Goal: Information Seeking & Learning: Understand process/instructions

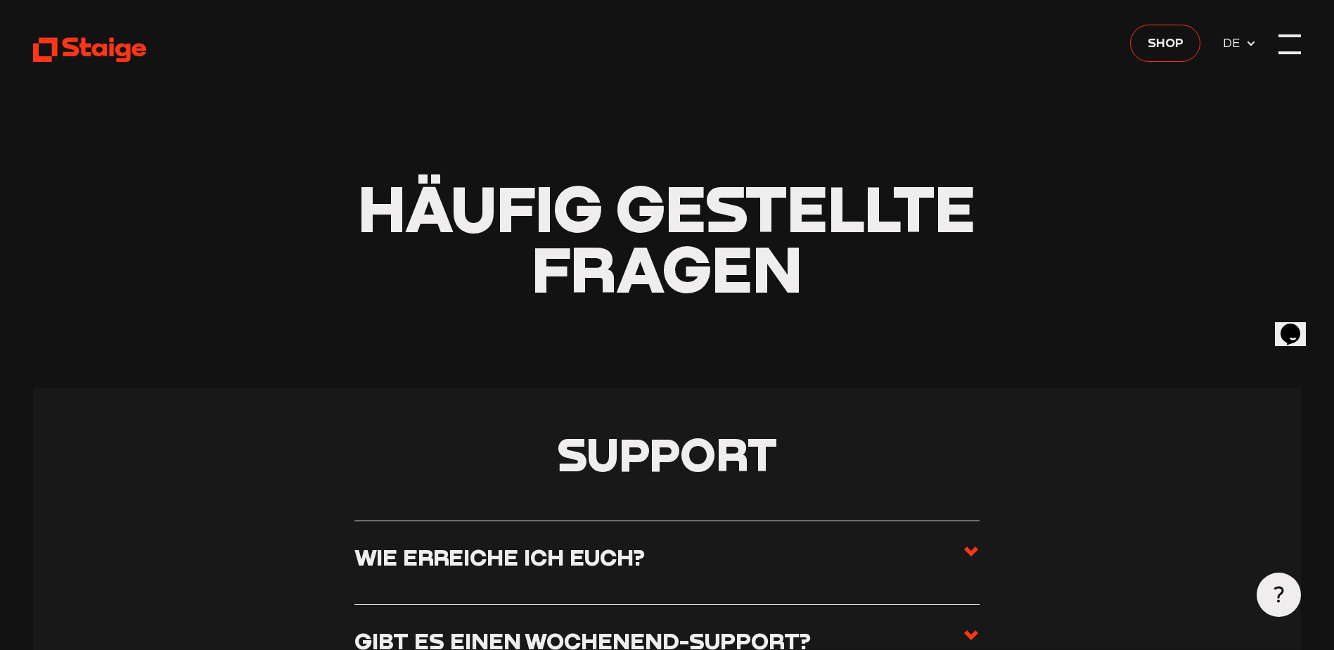
click at [1292, 37] on div at bounding box center [1289, 35] width 22 height 3
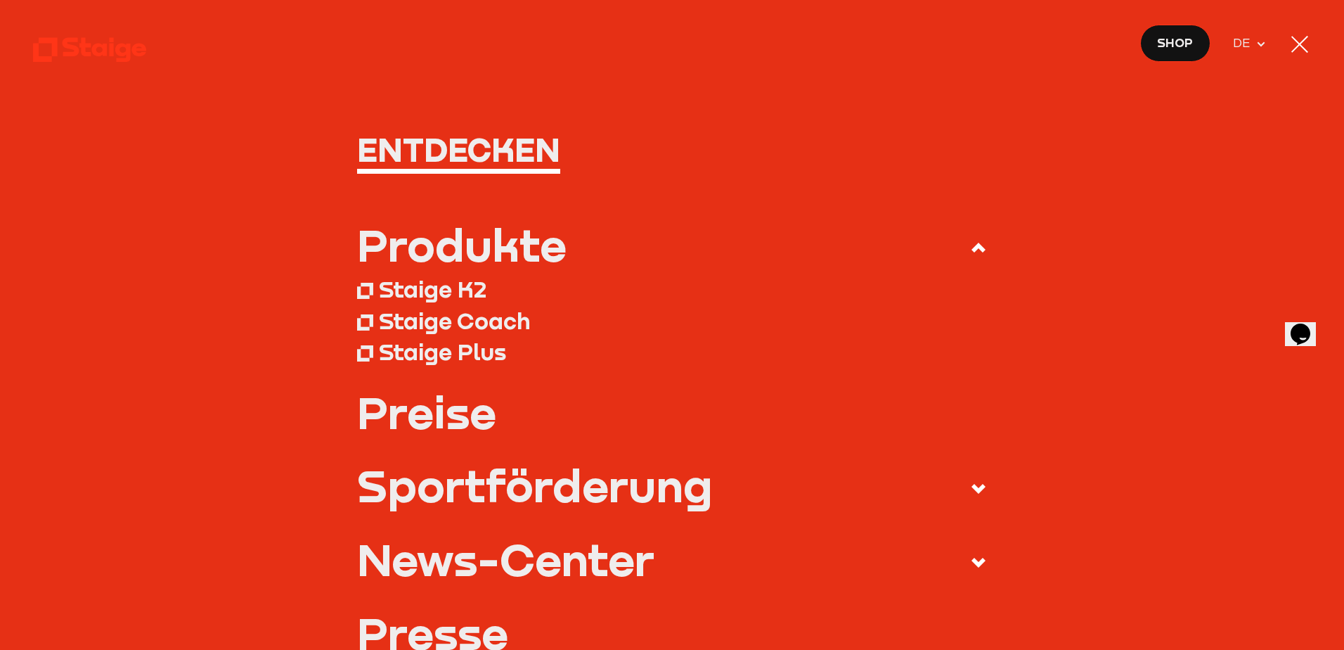
click at [1259, 34] on span "DE EN" at bounding box center [1250, 42] width 34 height 23
drag, startPoint x: 1259, startPoint y: 37, endPoint x: 1259, endPoint y: 46, distance: 9.1
click at [1259, 46] on icon at bounding box center [1261, 44] width 11 height 11
click at [953, 39] on nav "Entdecken Produkte Staige K2 Staige Coach Staige Plus Preise Blog FAQ" at bounding box center [672, 325] width 1344 height 650
click at [1291, 42] on div at bounding box center [1300, 44] width 22 height 22
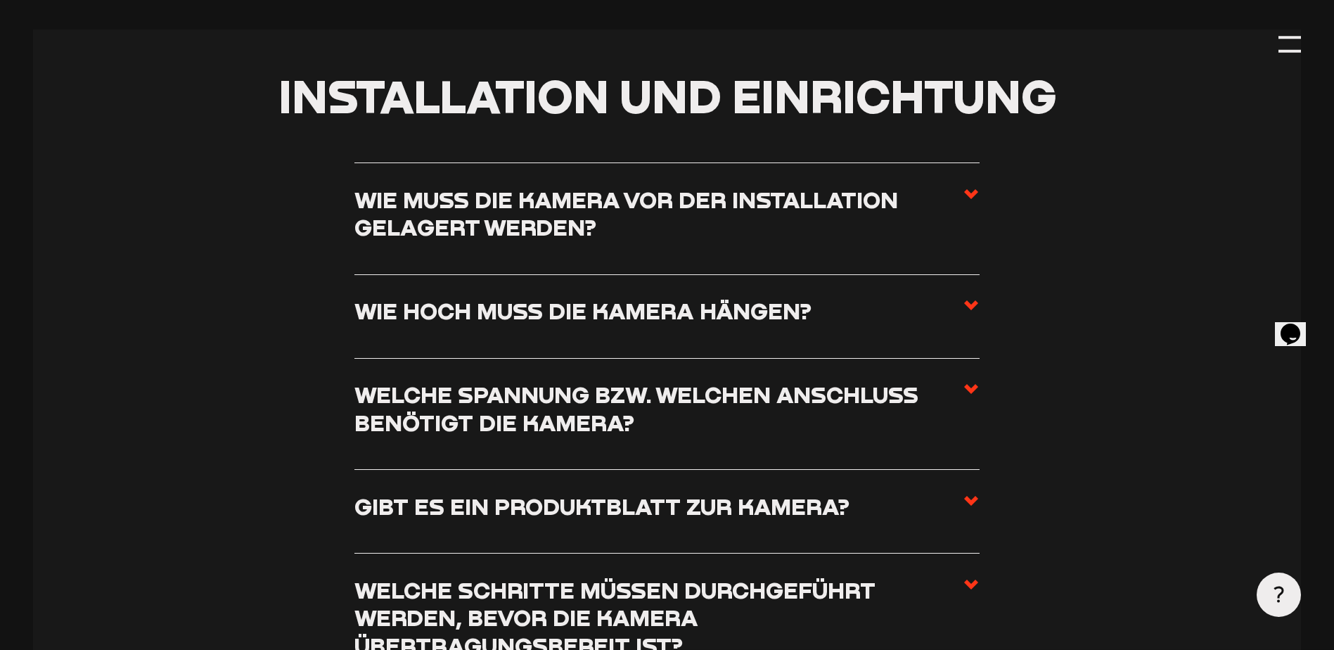
scroll to position [773, 0]
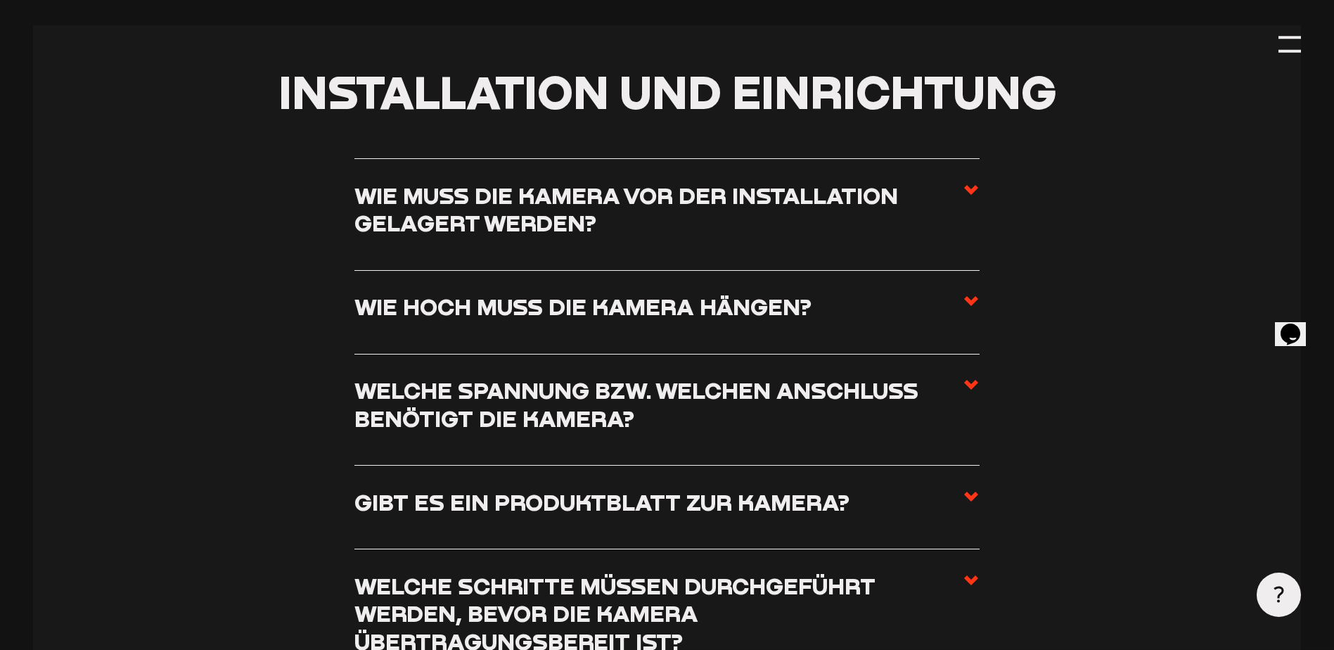
click at [563, 222] on h3 "Wie muss die Kamera vor der Installation gelagert werden?" at bounding box center [658, 209] width 608 height 56
click at [0, 0] on input "Wie muss die Kamera vor der Installation gelagert werden?" at bounding box center [0, 0] width 0 height 0
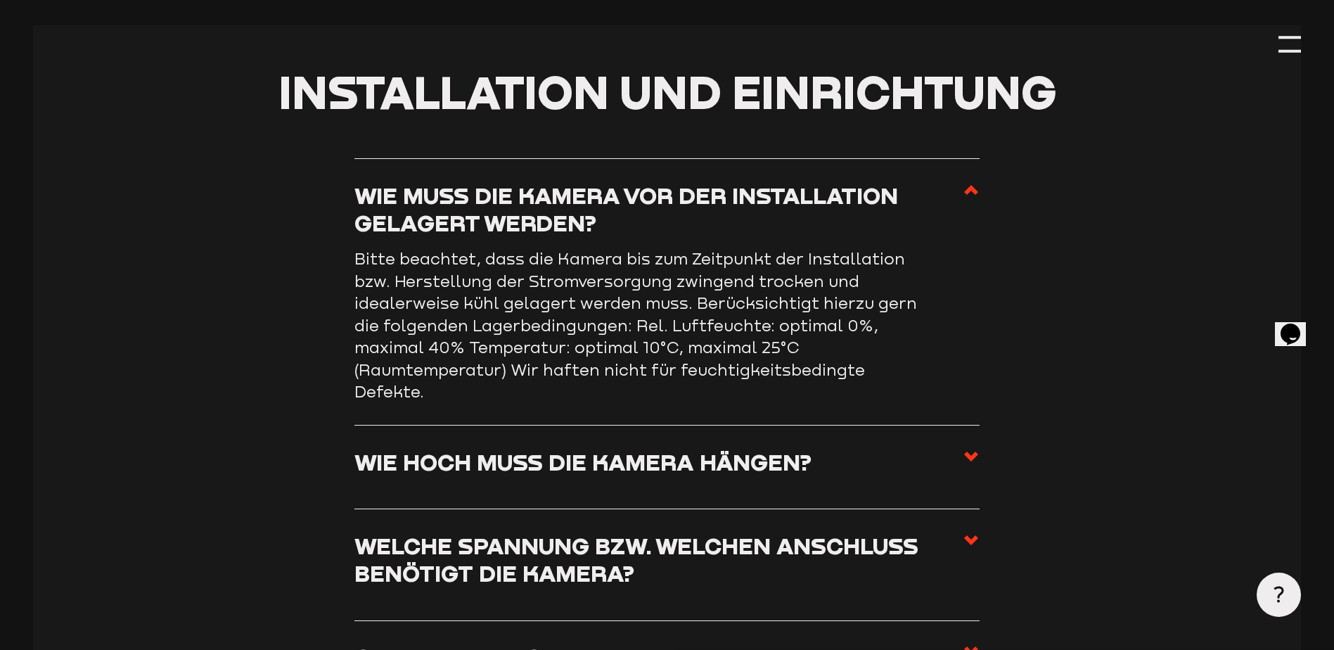
click at [563, 222] on h3 "Wie muss die Kamera vor der Installation gelagert werden?" at bounding box center [658, 209] width 608 height 56
click at [0, 0] on input "Wie muss die Kamera vor der Installation gelagert werden?" at bounding box center [0, 0] width 0 height 0
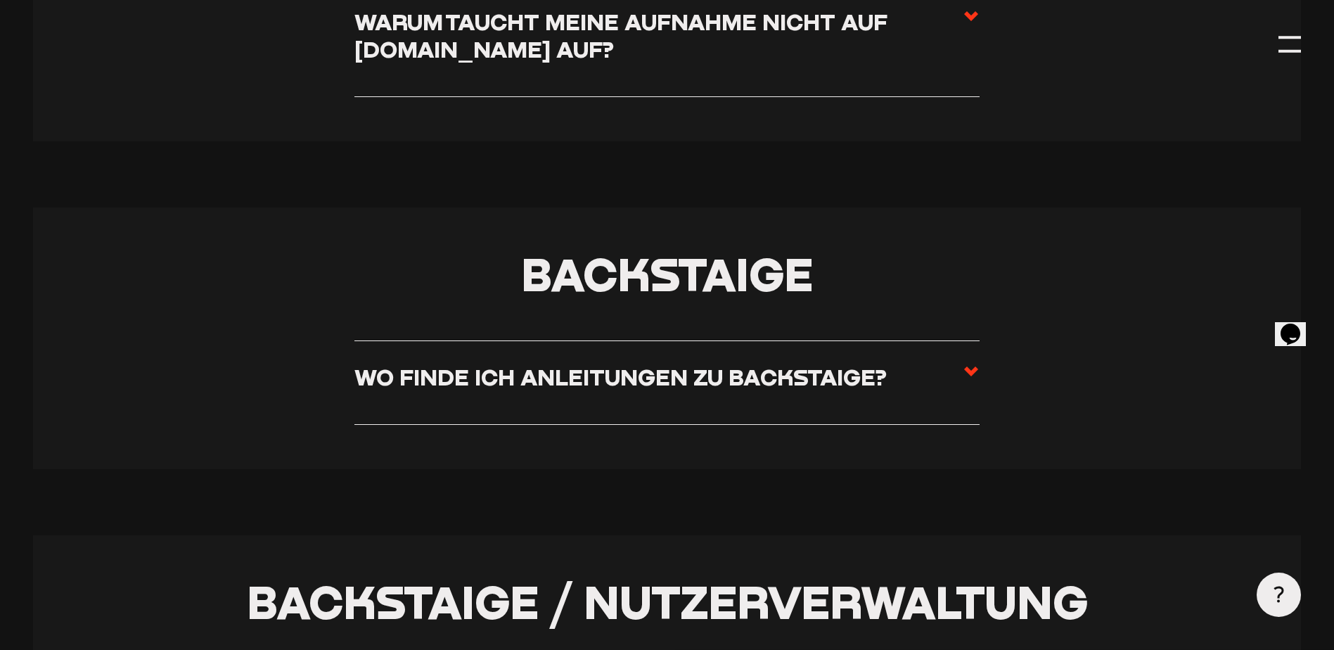
scroll to position [2812, 0]
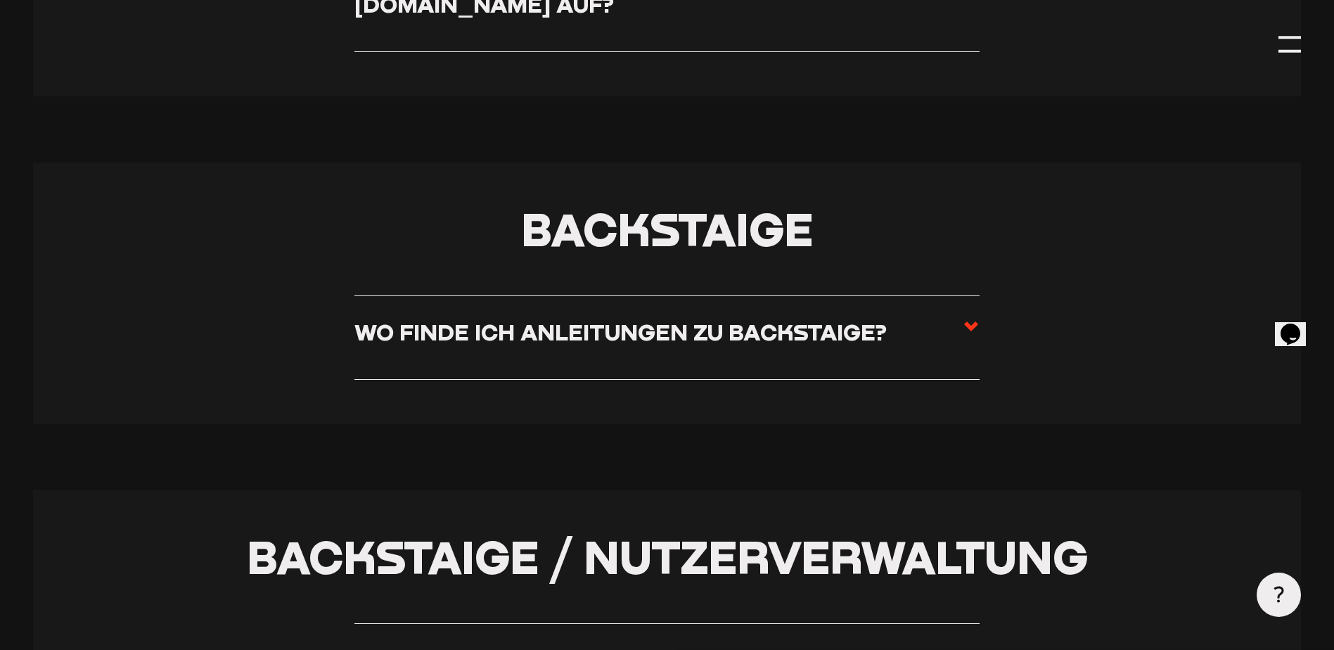
click at [578, 330] on h3 "Wo finde ich Anleitungen zu Backstaige?" at bounding box center [620, 331] width 532 height 27
click at [0, 0] on input "Wo finde ich Anleitungen zu Backstaige?" at bounding box center [0, 0] width 0 height 0
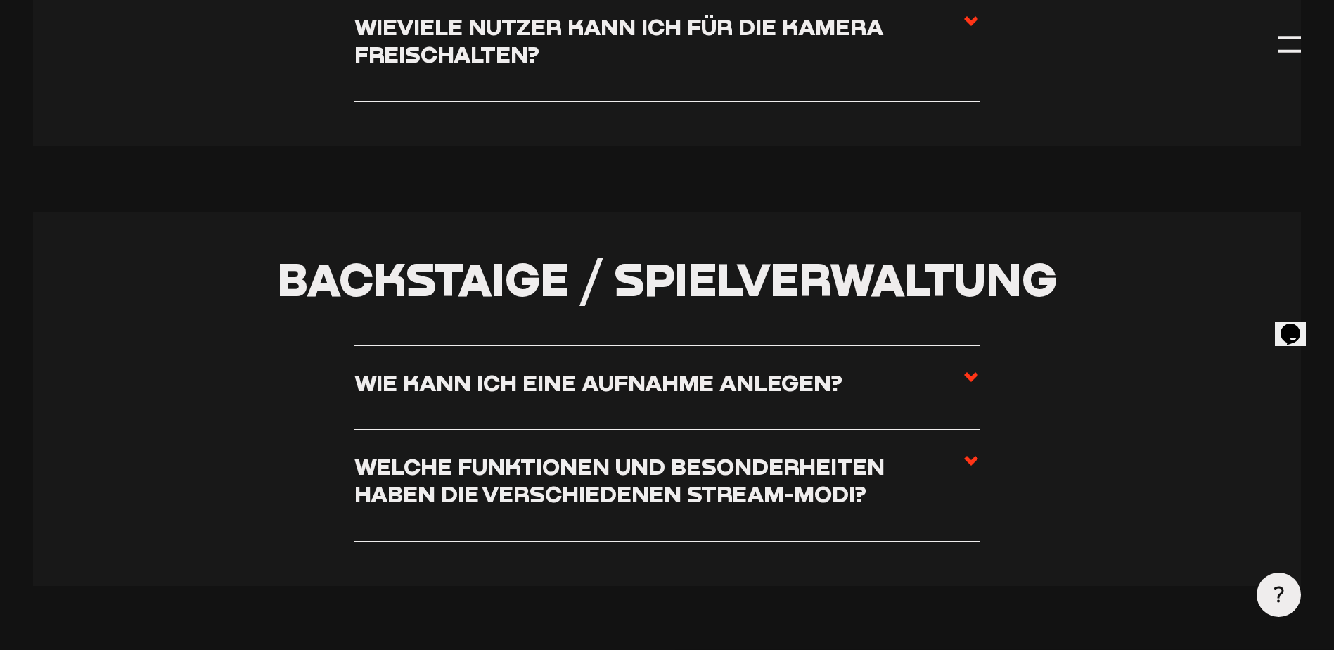
scroll to position [3501, 0]
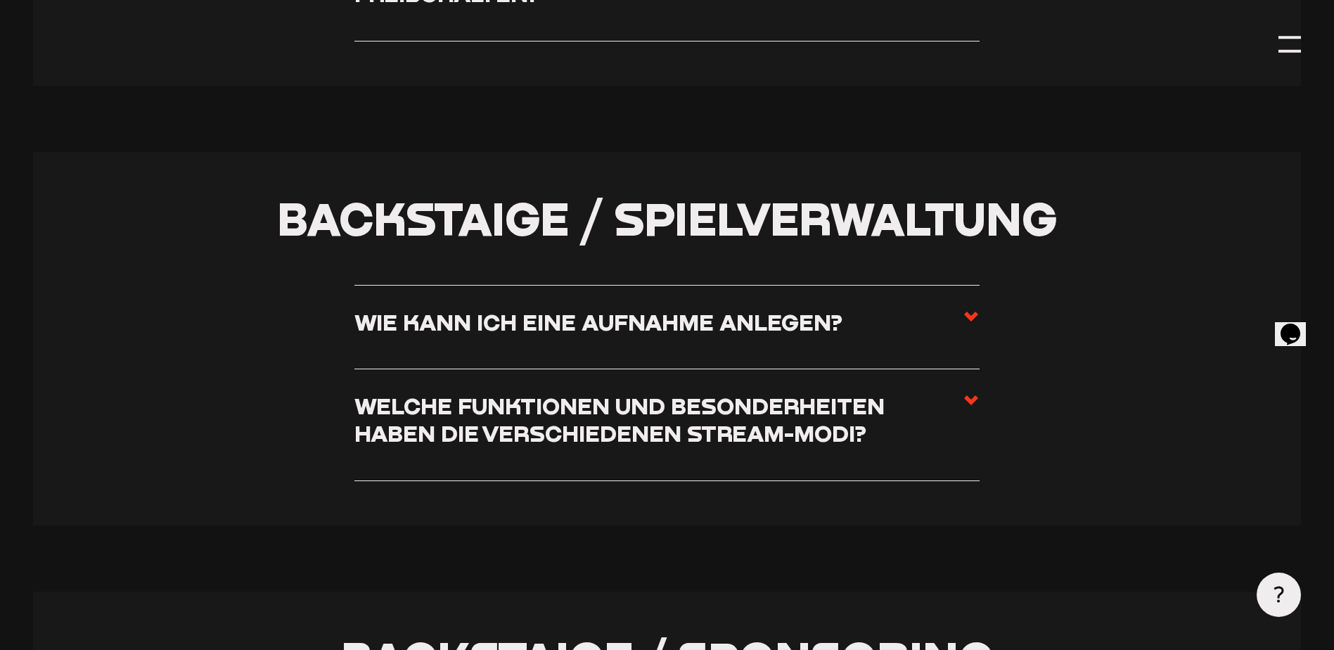
click at [552, 414] on h3 "Welche Funktionen und Besonderheiten haben die verschiedenen Stream-Modi?" at bounding box center [658, 420] width 608 height 56
click at [0, 0] on input "Welche Funktionen und Besonderheiten haben die verschiedenen Stream-Modi?" at bounding box center [0, 0] width 0 height 0
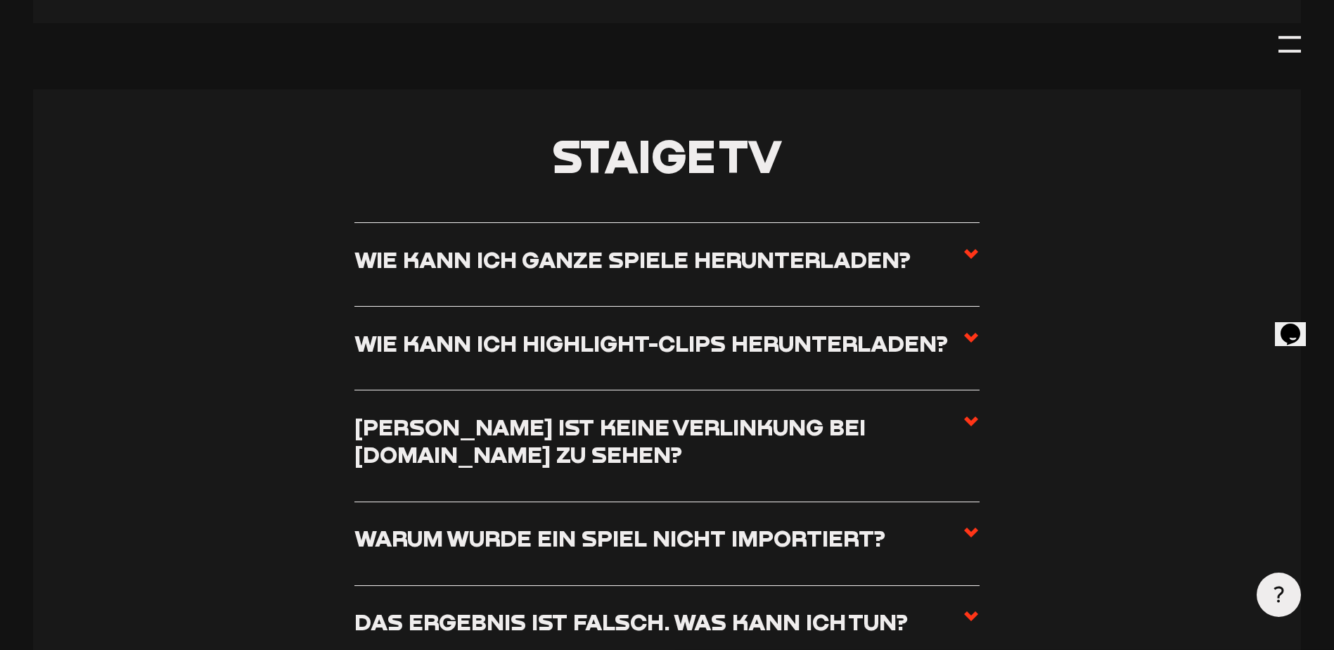
scroll to position [6106, 0]
click at [977, 262] on icon at bounding box center [971, 253] width 17 height 17
click at [0, 0] on input "Wie kann ich ganze Spiele herunterladen?" at bounding box center [0, 0] width 0 height 0
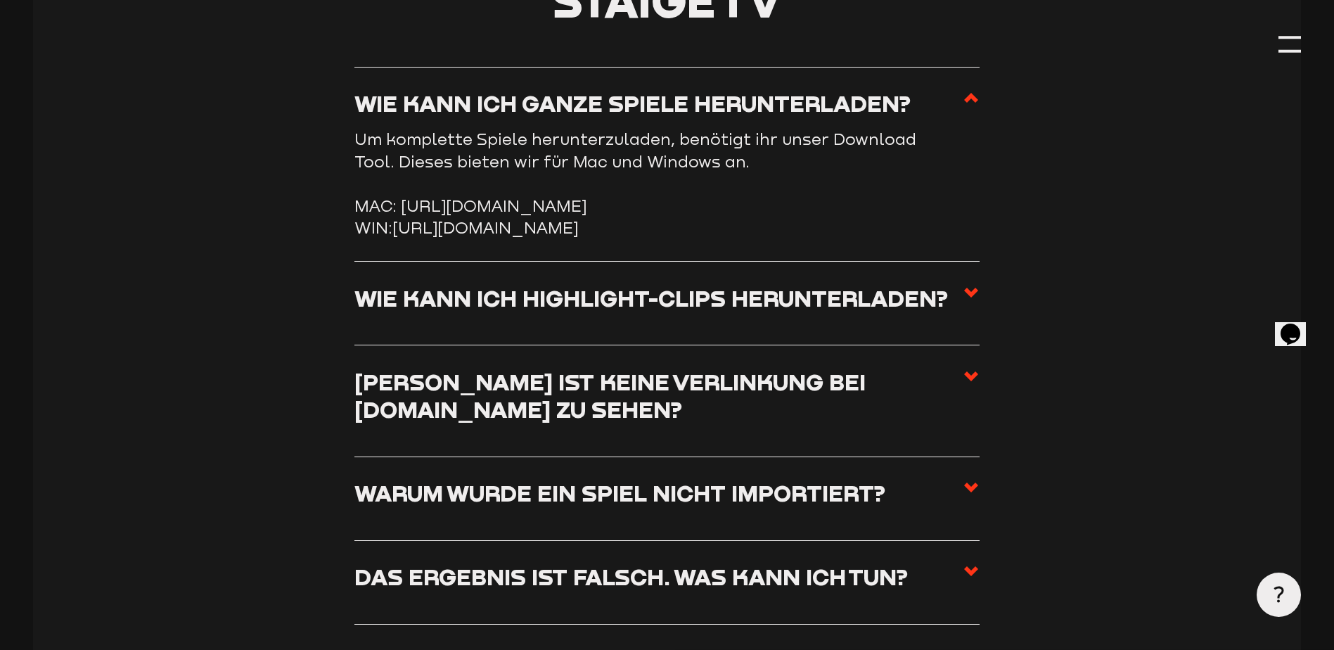
scroll to position [5951, 0]
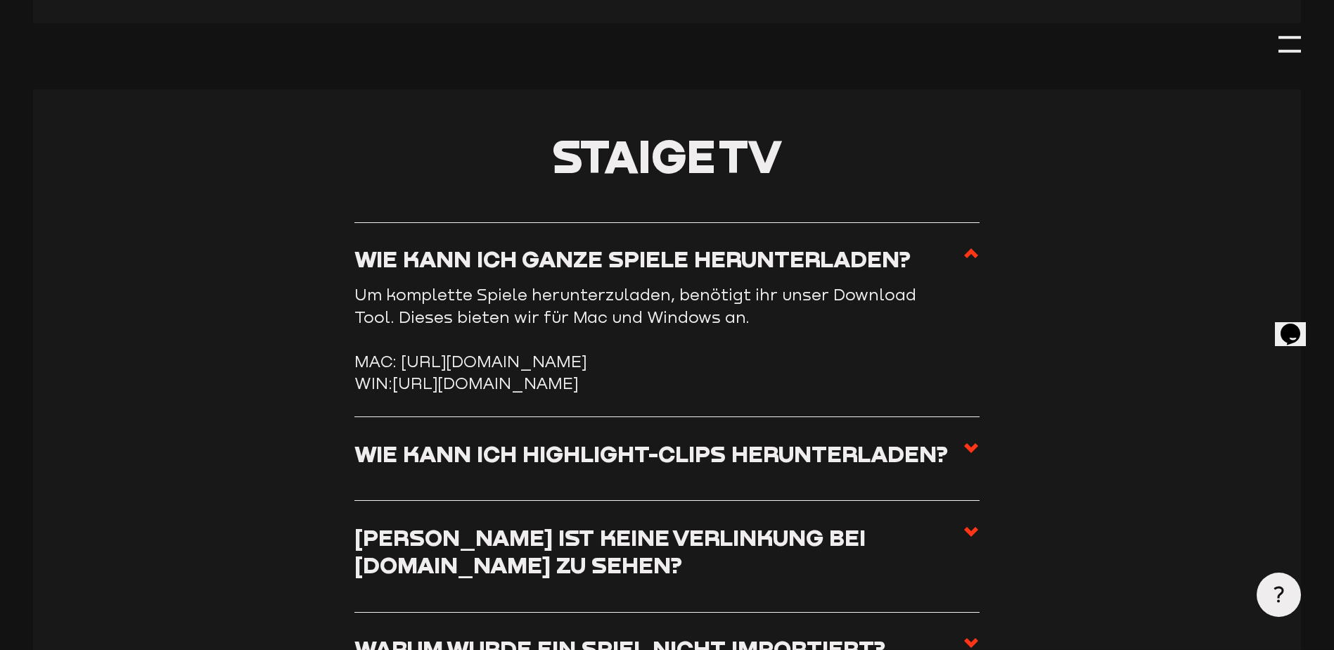
click at [977, 262] on icon at bounding box center [971, 253] width 17 height 17
click at [0, 0] on input "Wie kann ich ganze Spiele herunterladen?" at bounding box center [0, 0] width 0 height 0
click at [972, 258] on use at bounding box center [971, 253] width 14 height 10
click at [0, 0] on input "Wie kann ich ganze Spiele herunterladen?" at bounding box center [0, 0] width 0 height 0
click at [972, 456] on icon at bounding box center [971, 447] width 17 height 17
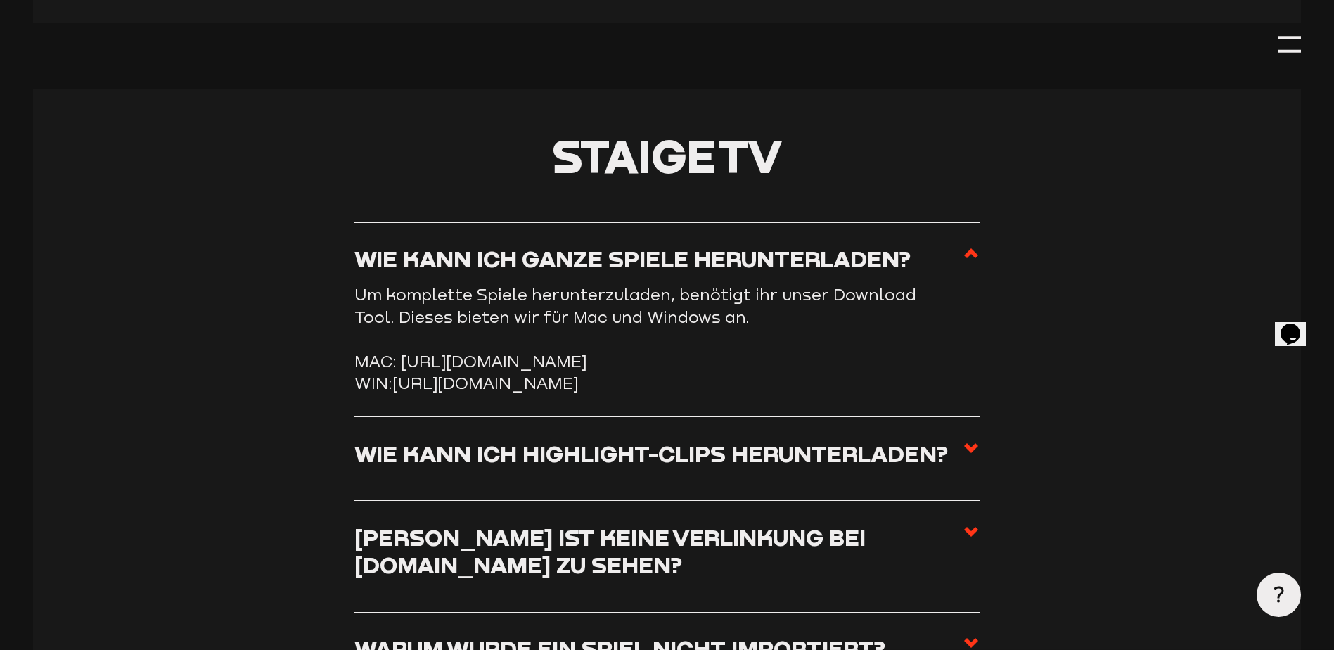
click at [0, 0] on input "Wie kann ich Highlight-Clips herunterladen?" at bounding box center [0, 0] width 0 height 0
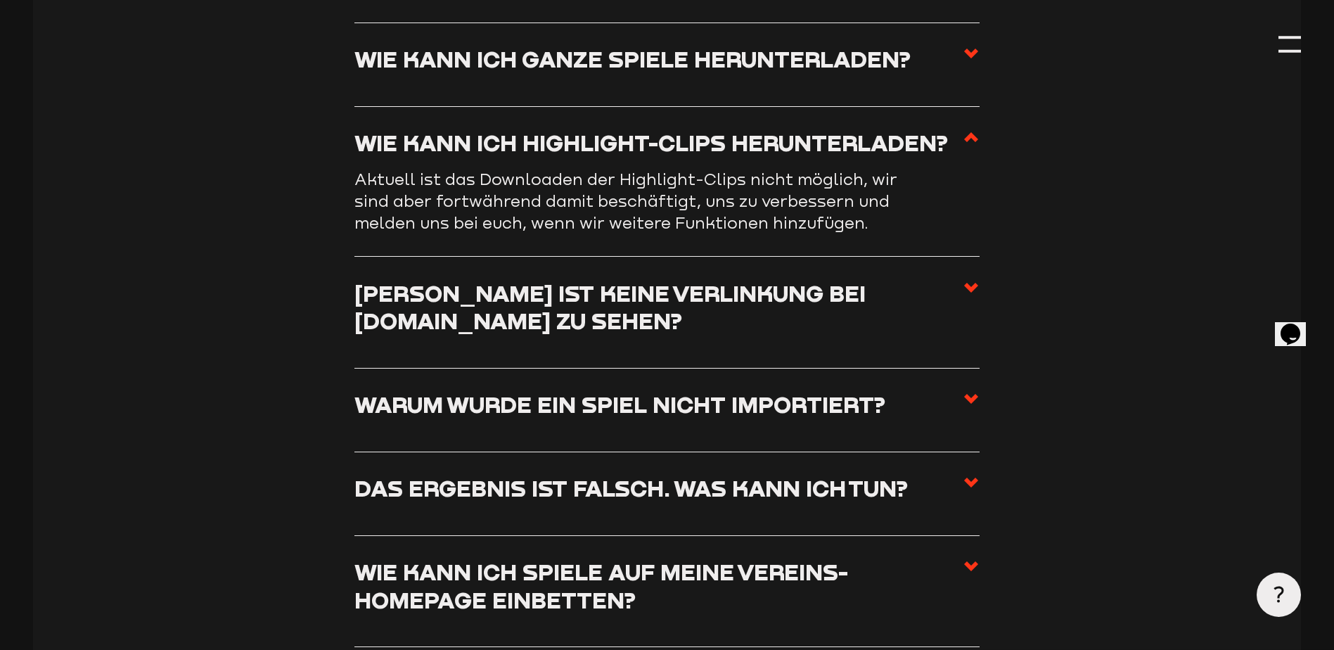
scroll to position [6162, 0]
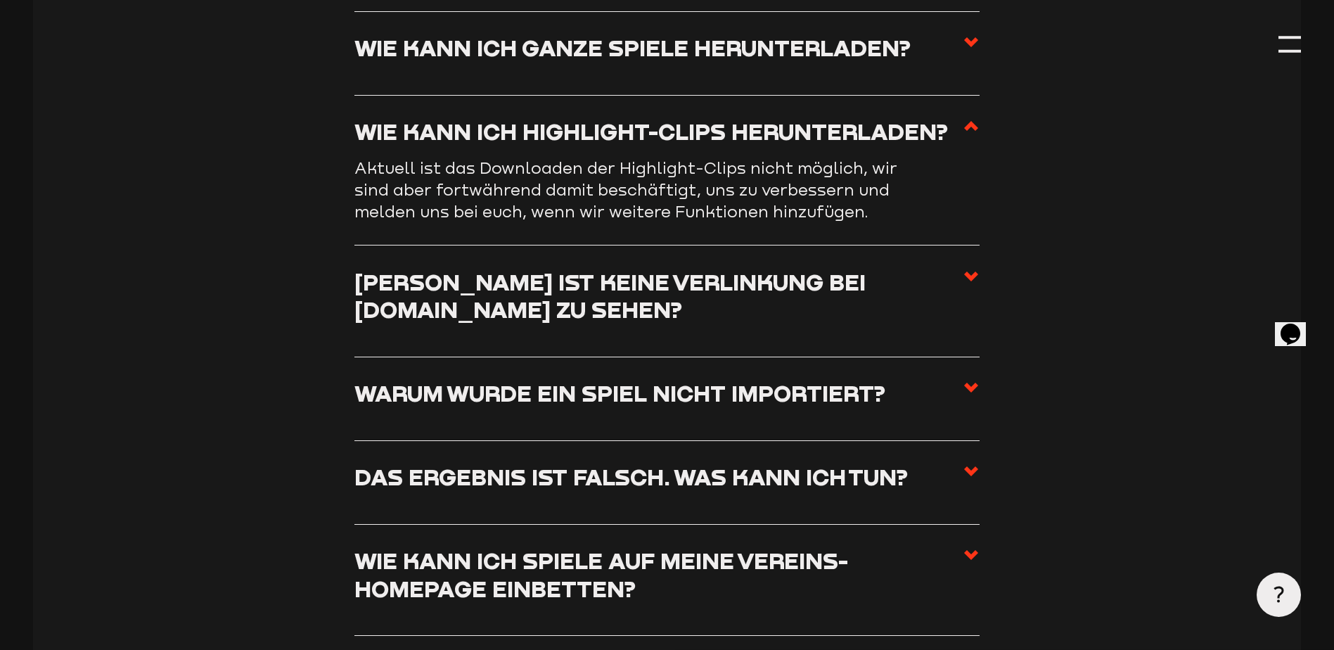
click at [971, 281] on use at bounding box center [971, 276] width 14 height 10
click at [0, 0] on input "[PERSON_NAME] ist keine Verlinkung bei [DOMAIN_NAME] zu sehen?" at bounding box center [0, 0] width 0 height 0
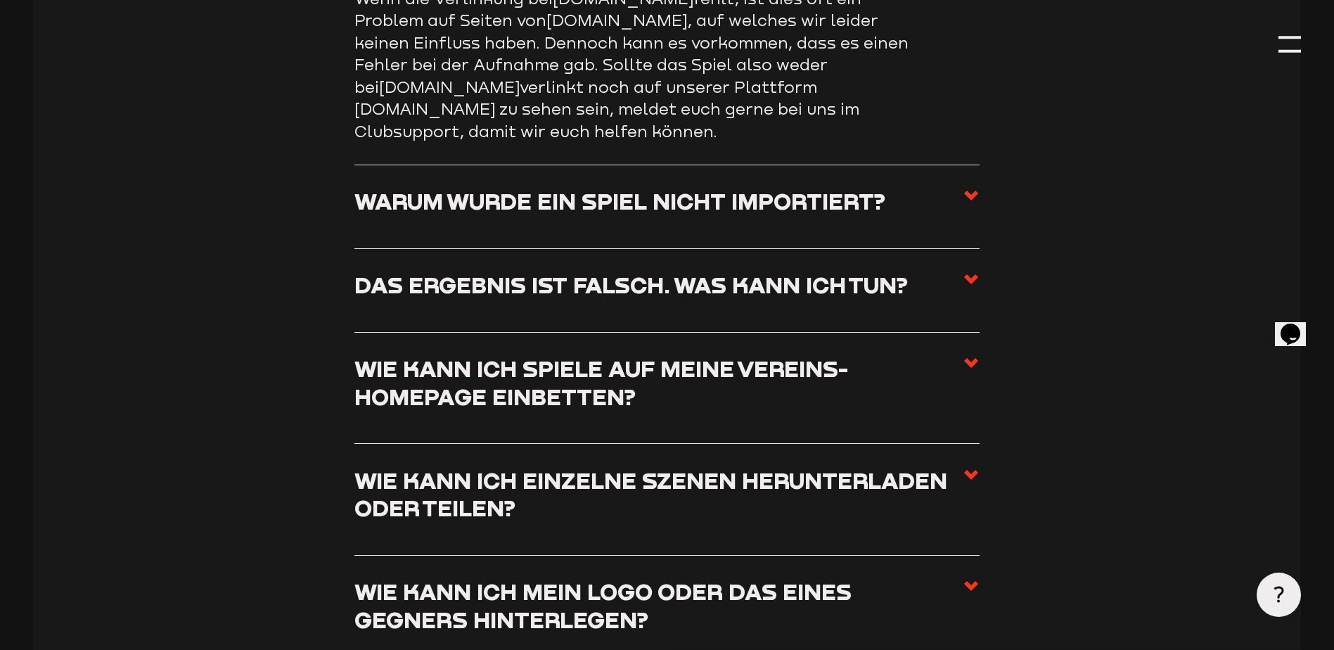
scroll to position [6443, 0]
click at [968, 274] on use at bounding box center [971, 279] width 14 height 10
click at [0, 0] on input "Das Ergebnis ist falsch. Was kann ich tun?" at bounding box center [0, 0] width 0 height 0
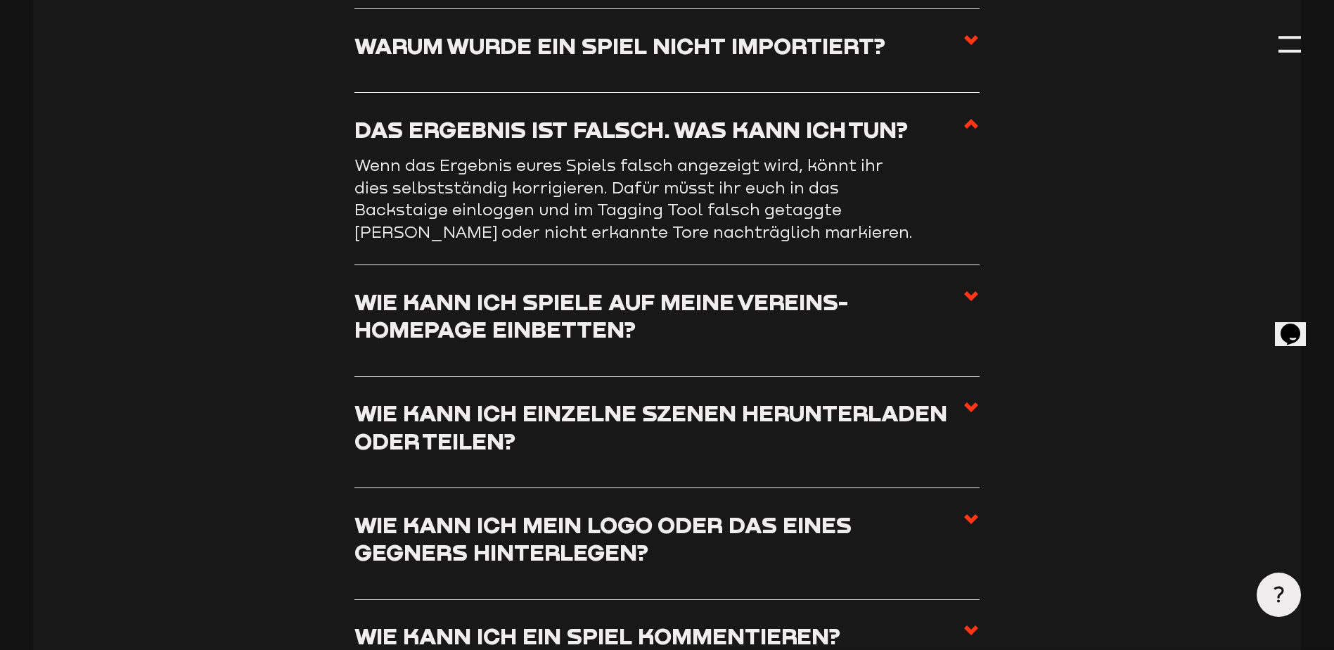
scroll to position [6514, 0]
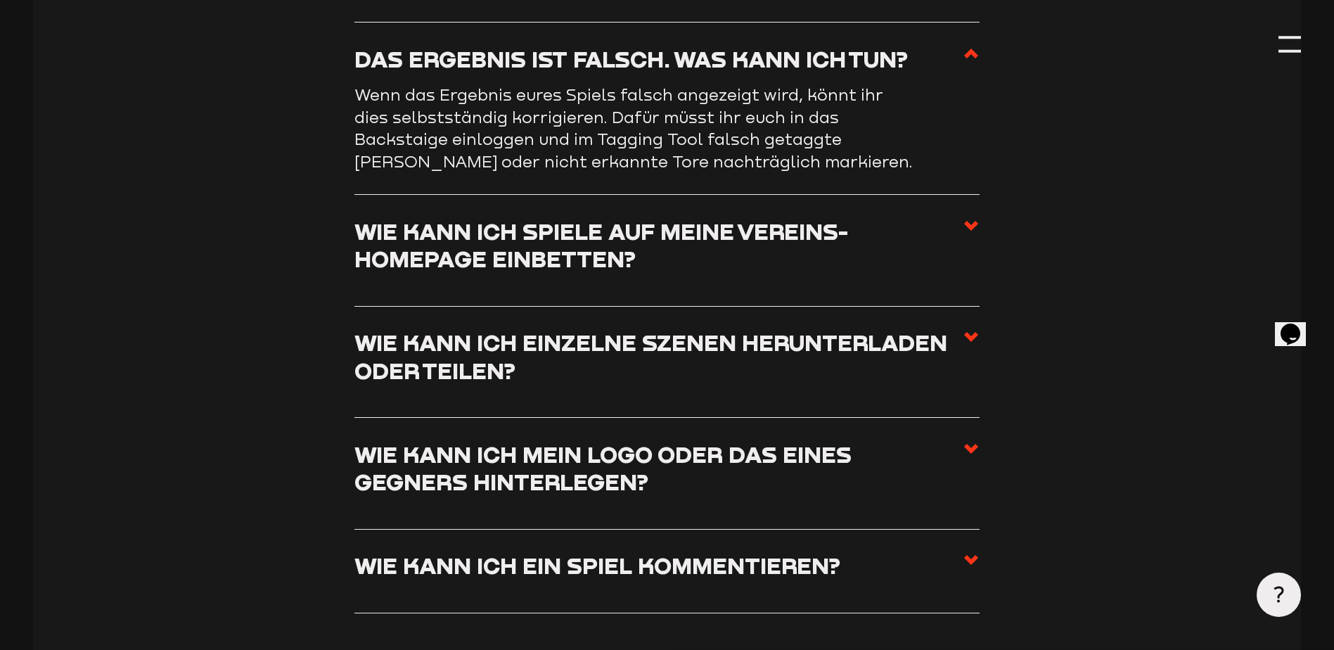
click at [963, 234] on icon at bounding box center [971, 225] width 17 height 17
click at [0, 0] on input "Wie kann ich Spiele auf meine Vereins-Homepage einbetten?" at bounding box center [0, 0] width 0 height 0
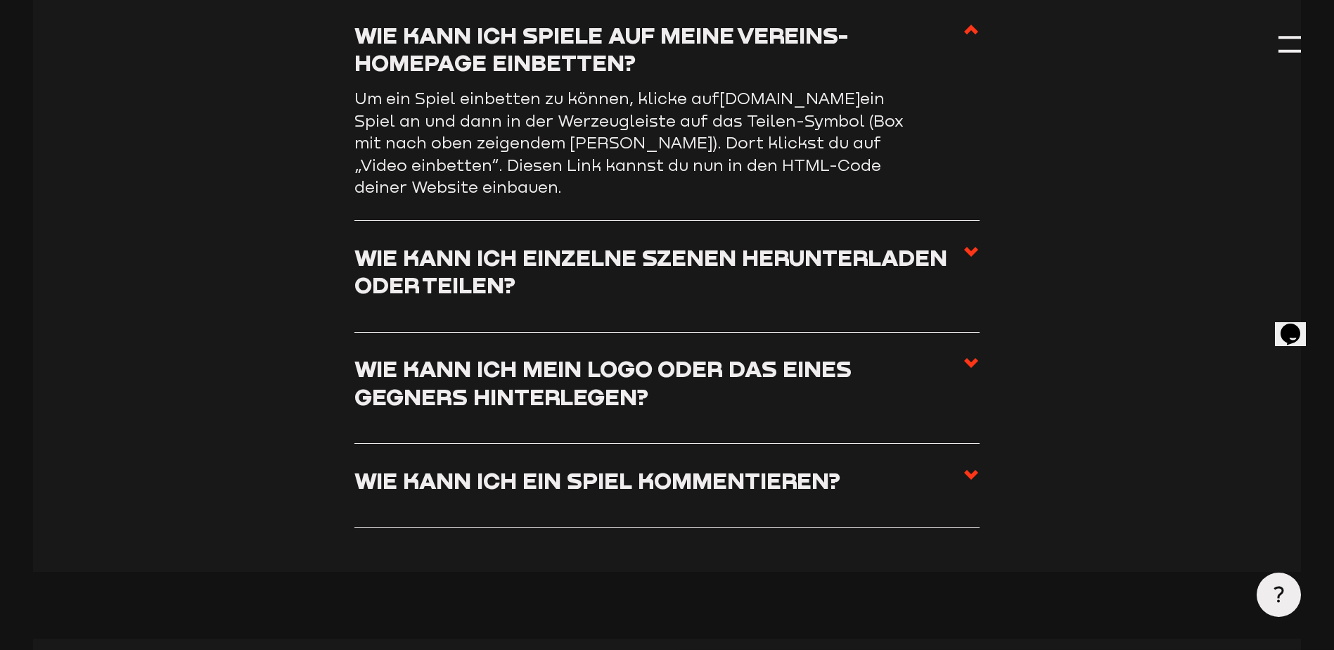
scroll to position [6654, 0]
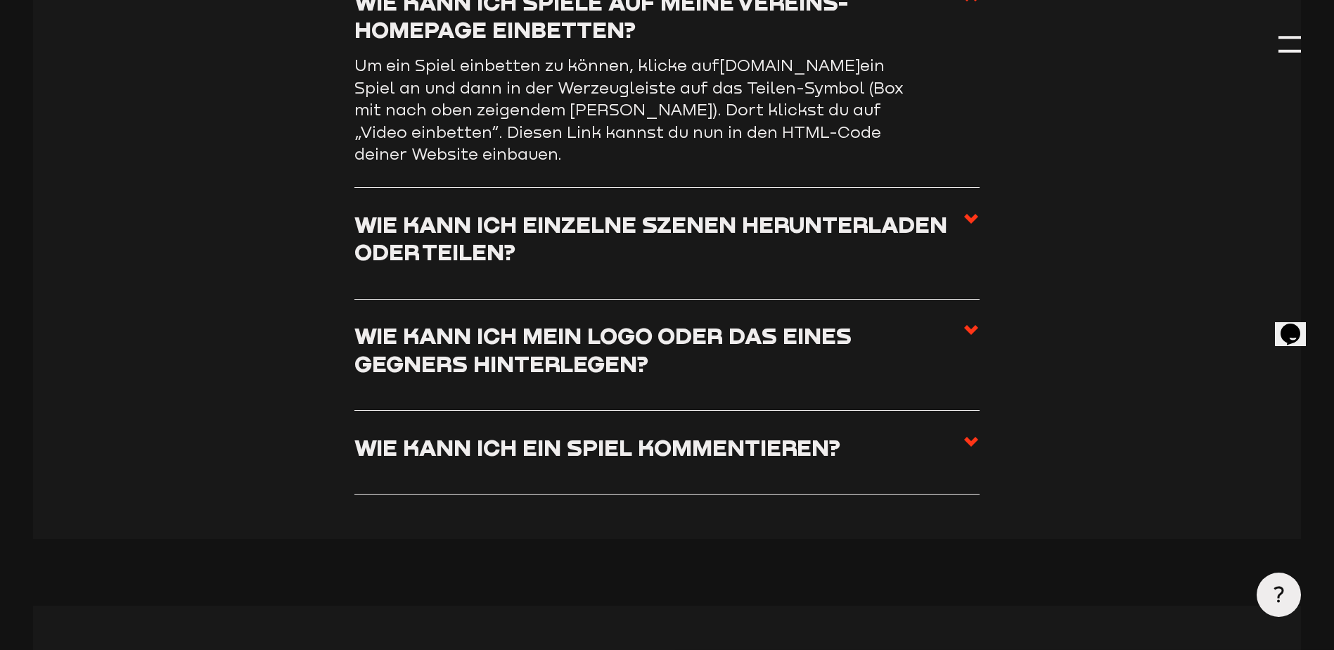
click at [965, 338] on icon at bounding box center [971, 329] width 17 height 17
click at [0, 0] on input "Wie kann ich mein Logo oder das eines Gegners hinterlegen?" at bounding box center [0, 0] width 0 height 0
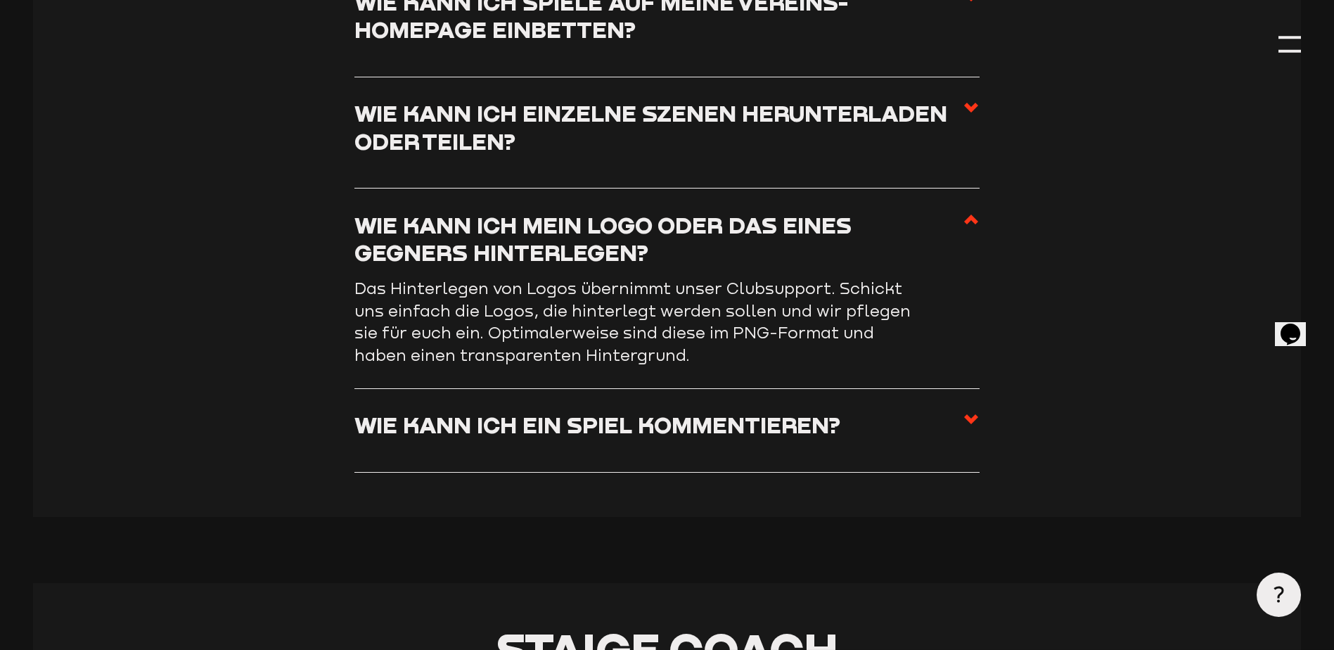
click at [972, 222] on li "Wie kann ich mein Logo oder das eines Gegners hinterlegen? Das Hinterlegen von …" at bounding box center [666, 288] width 625 height 200
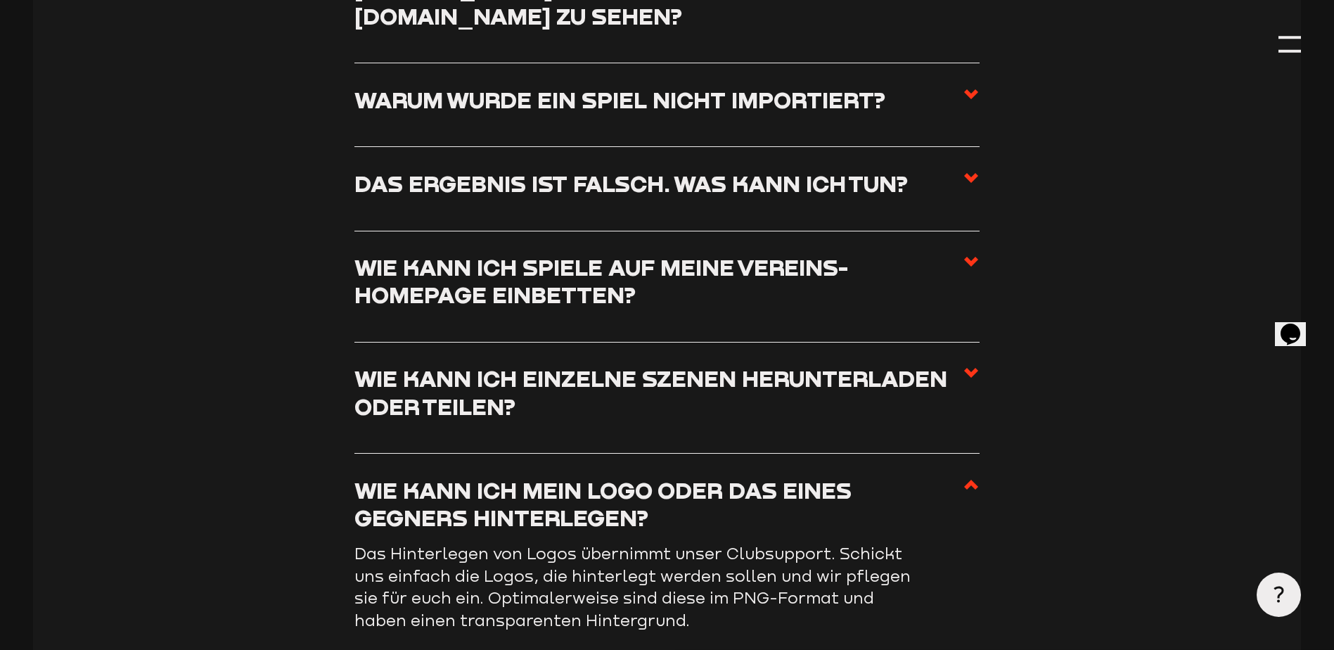
scroll to position [6373, 0]
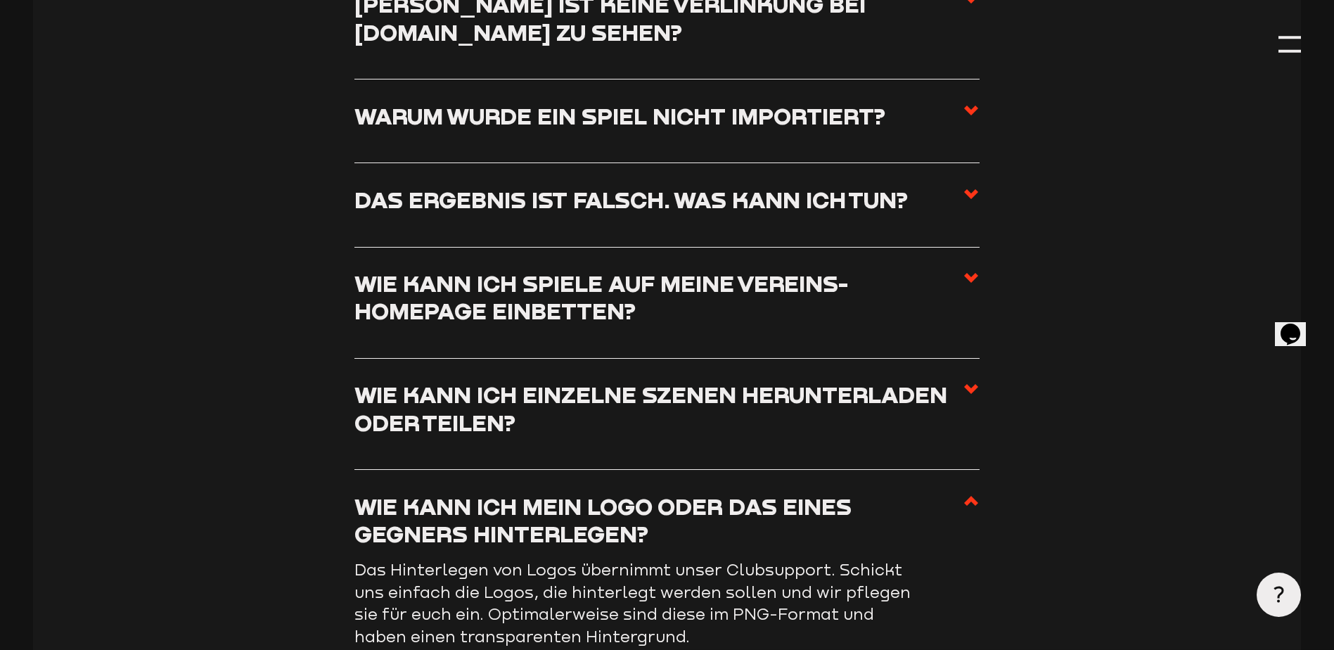
click at [969, 283] on use at bounding box center [971, 278] width 14 height 10
click at [0, 0] on input "Wie kann ich Spiele auf meine Vereins-Homepage einbetten?" at bounding box center [0, 0] width 0 height 0
